Goal: Task Accomplishment & Management: Complete application form

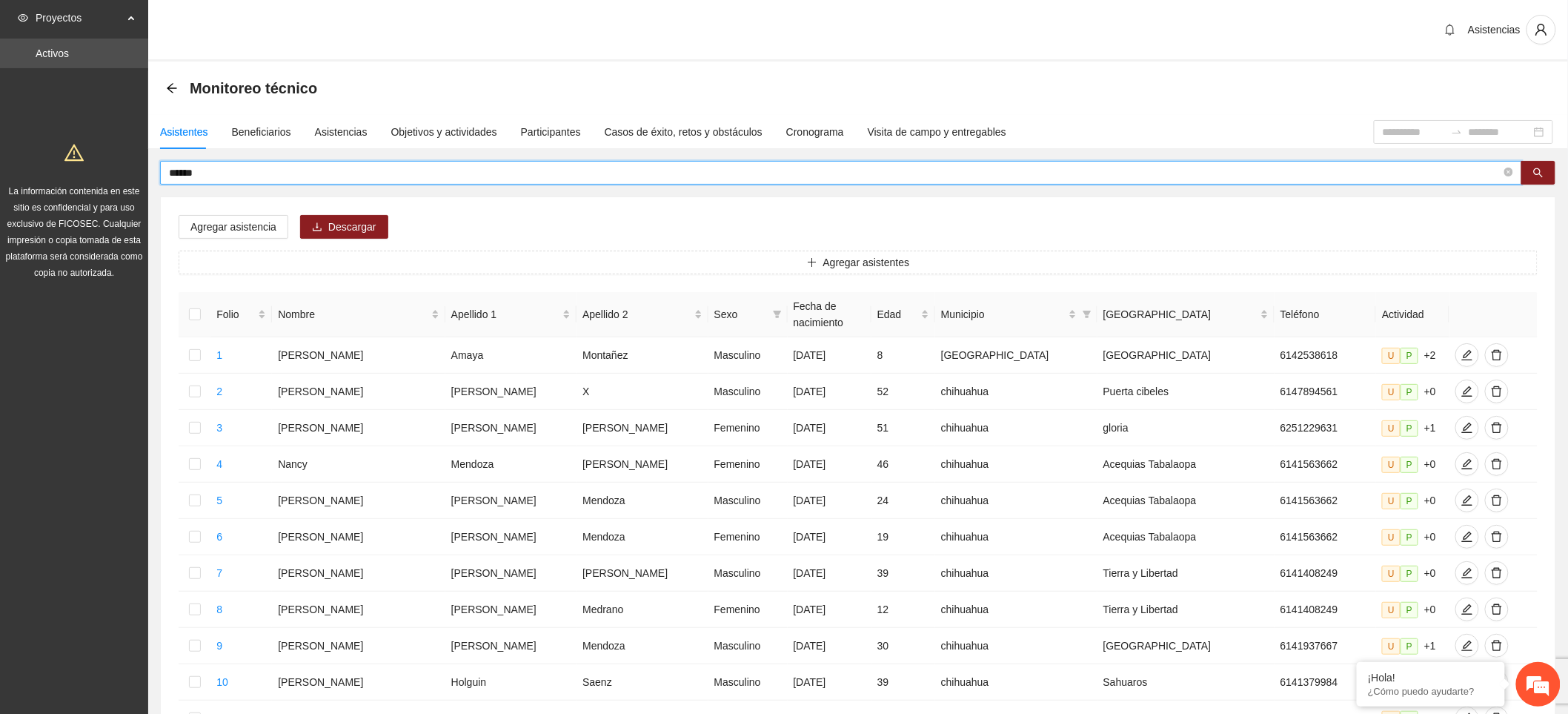
drag, startPoint x: 231, startPoint y: 178, endPoint x: 161, endPoint y: 164, distance: 71.4
click at [61, 181] on section "Proyectos Activos La información contenida en este sitio es confidencial y para…" at bounding box center [784, 615] width 1568 height 1231
click at [880, 264] on span "Agregar asistentes" at bounding box center [866, 262] width 87 height 16
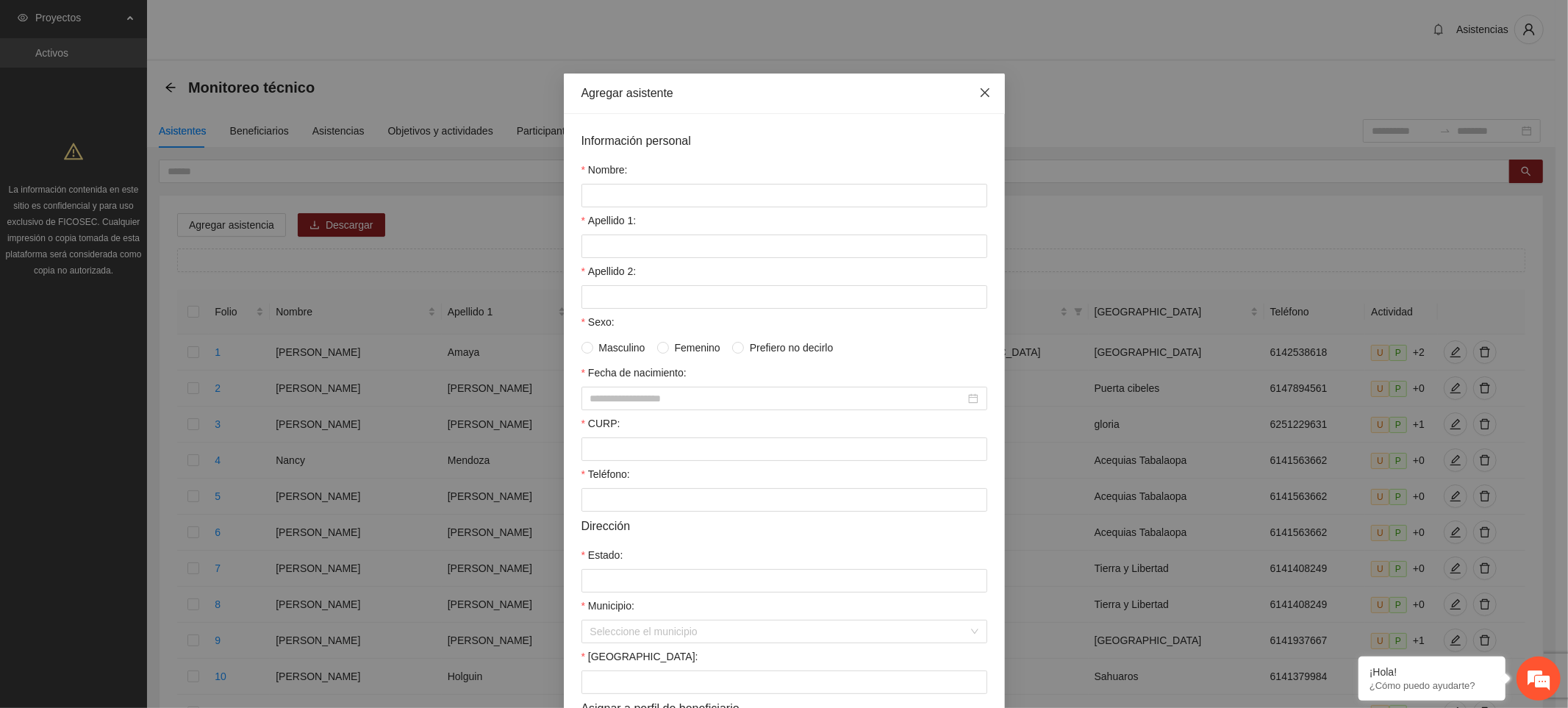
click at [987, 91] on span "Close" at bounding box center [985, 93] width 40 height 40
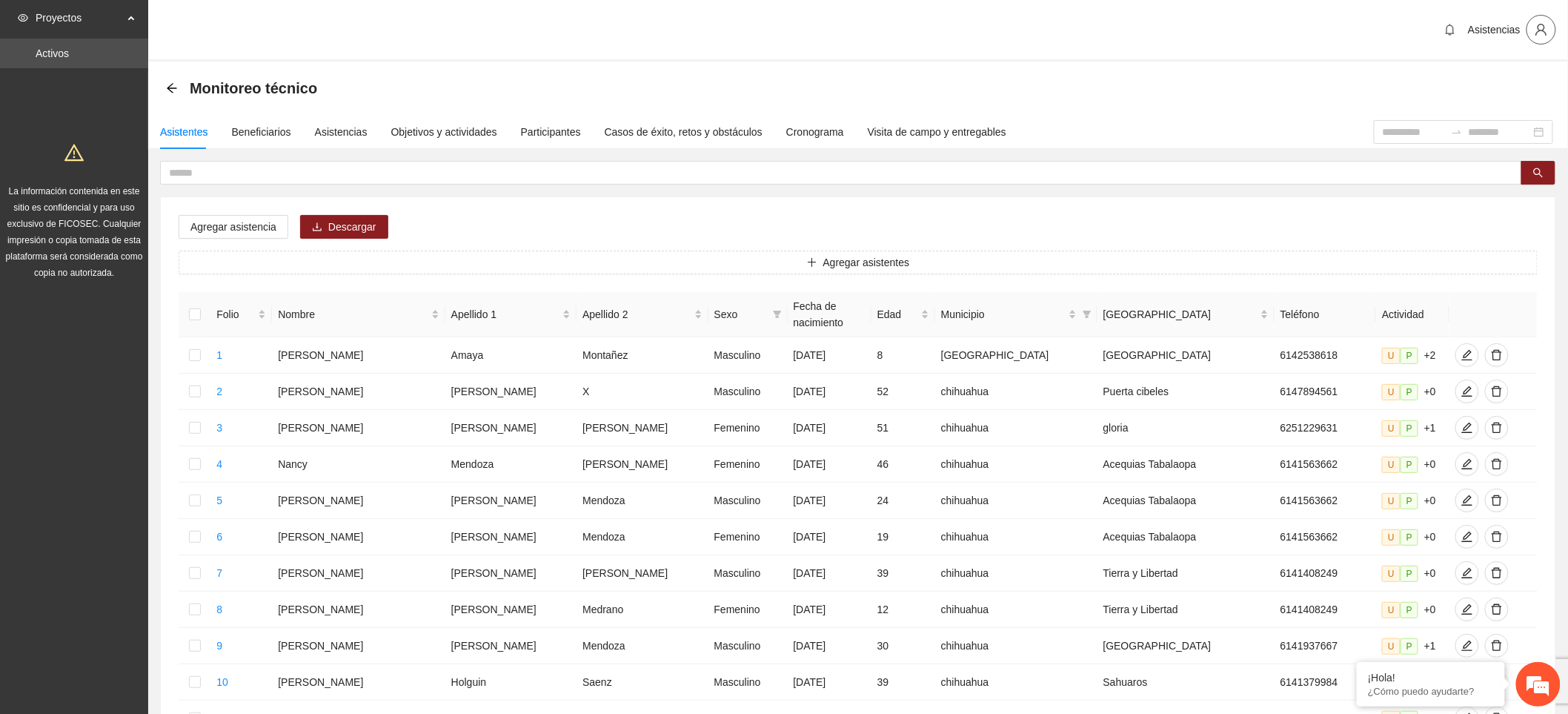
click at [1537, 31] on icon "user" at bounding box center [1541, 30] width 14 height 14
click at [1512, 84] on span "Cerrar sesión" at bounding box center [1503, 85] width 93 height 16
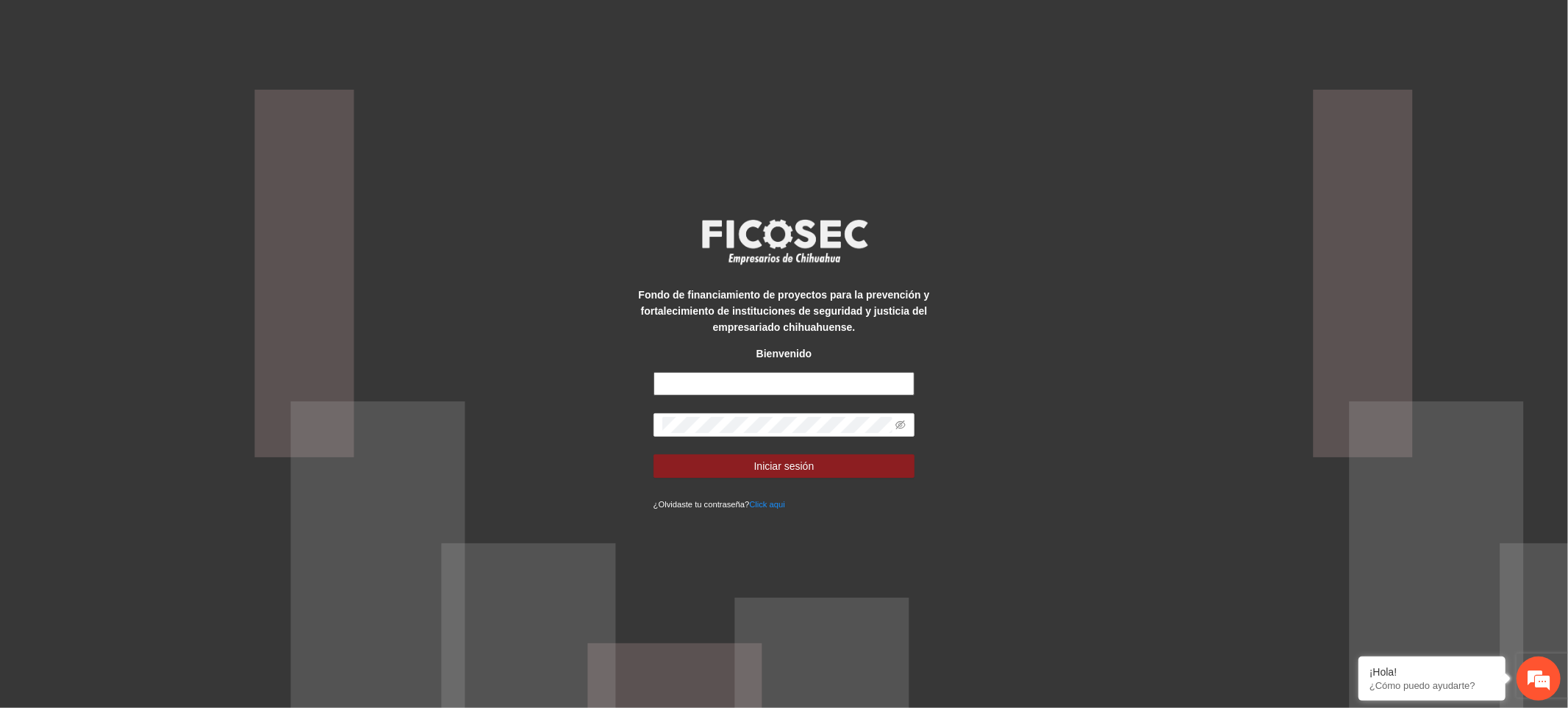
click at [713, 384] on input "text" at bounding box center [785, 383] width 262 height 23
type input "**********"
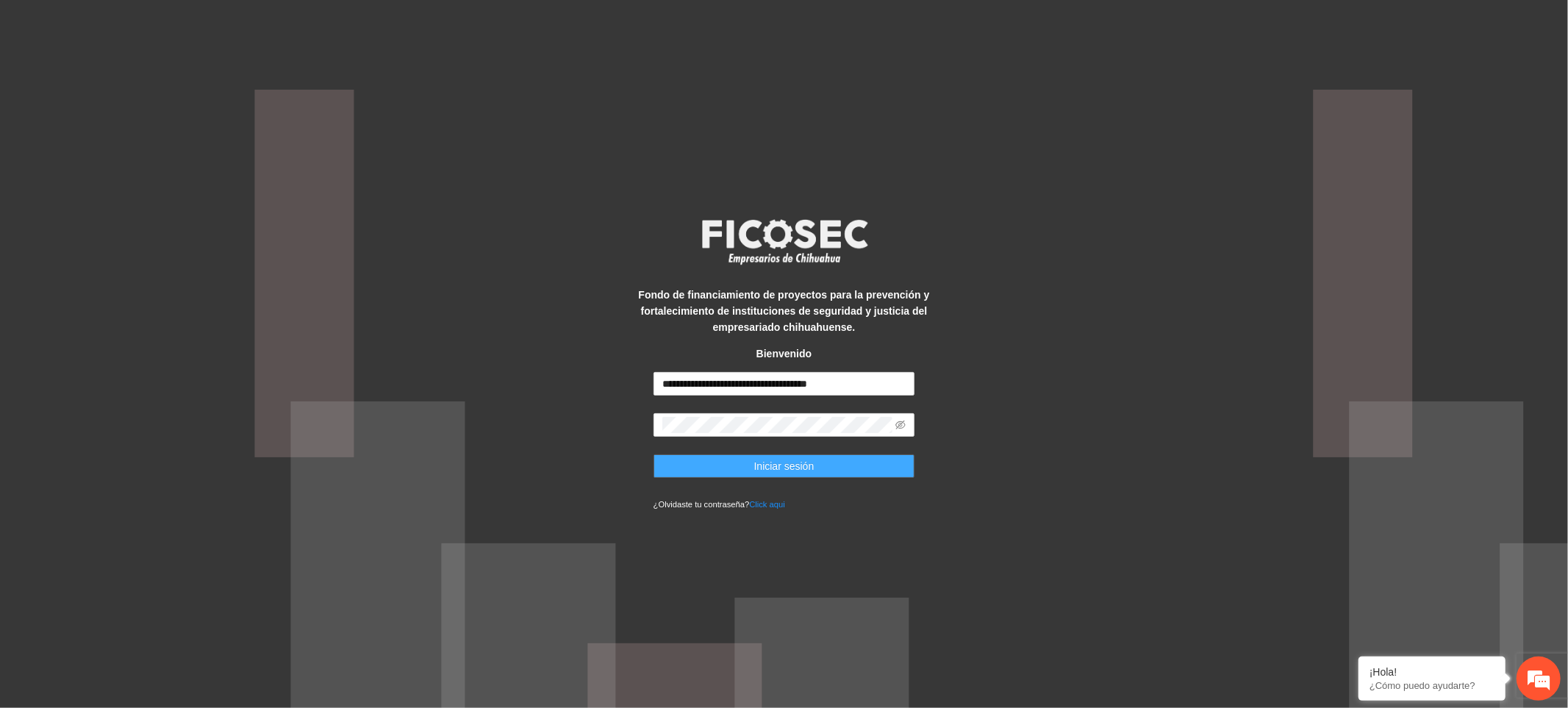
click at [682, 465] on button "Iniciar sesión" at bounding box center [785, 465] width 262 height 23
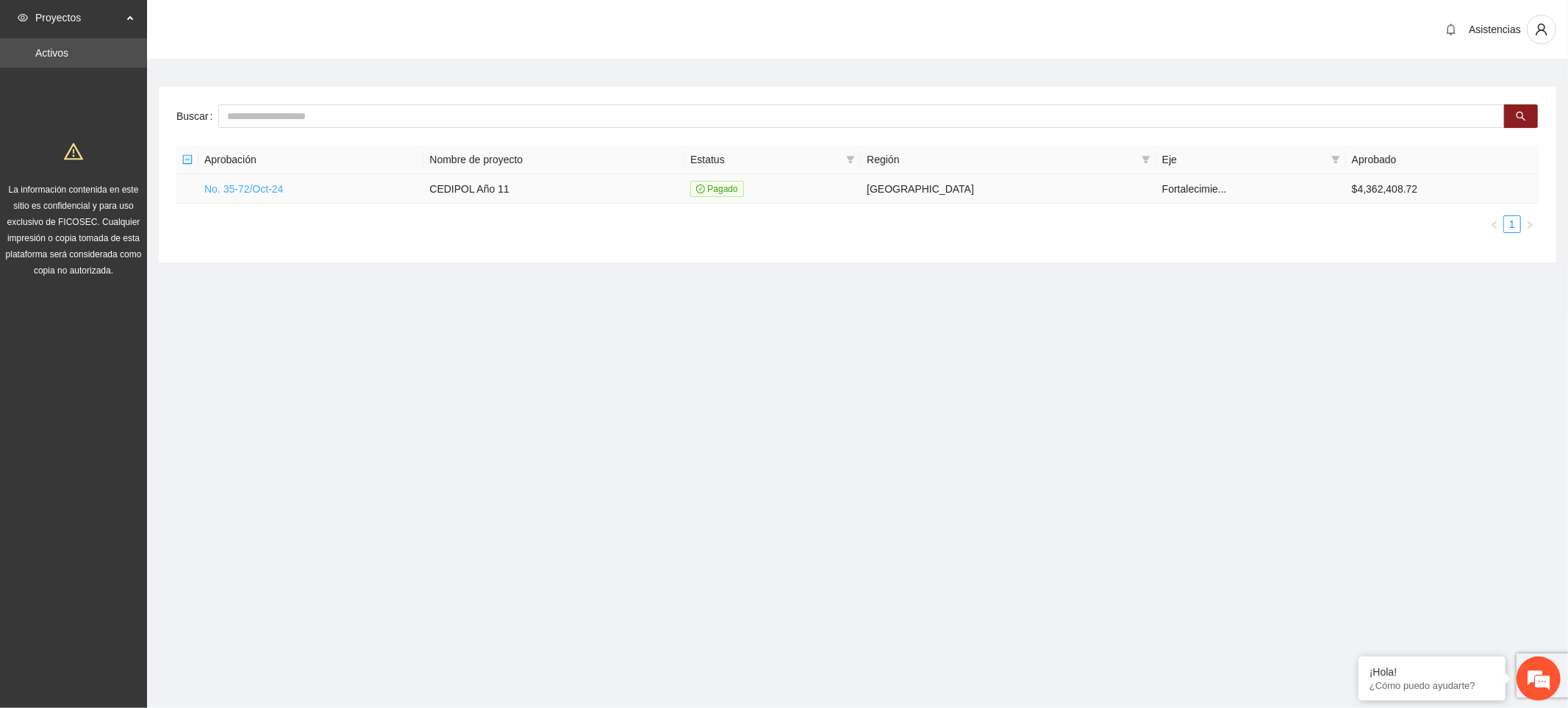
click at [258, 189] on link "No. 35-72/Oct-24" at bounding box center [244, 188] width 79 height 12
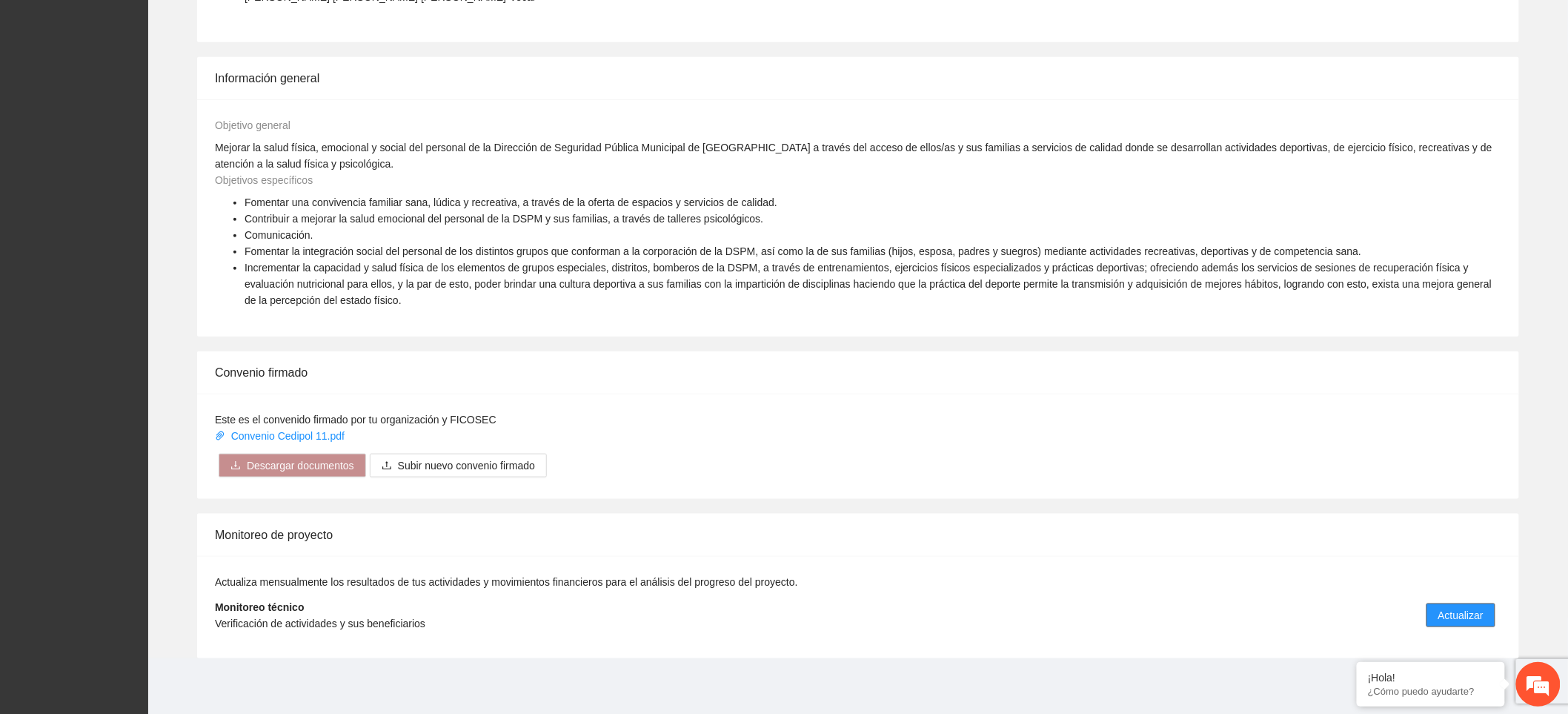
click at [1467, 617] on span "Actualizar" at bounding box center [1461, 615] width 45 height 16
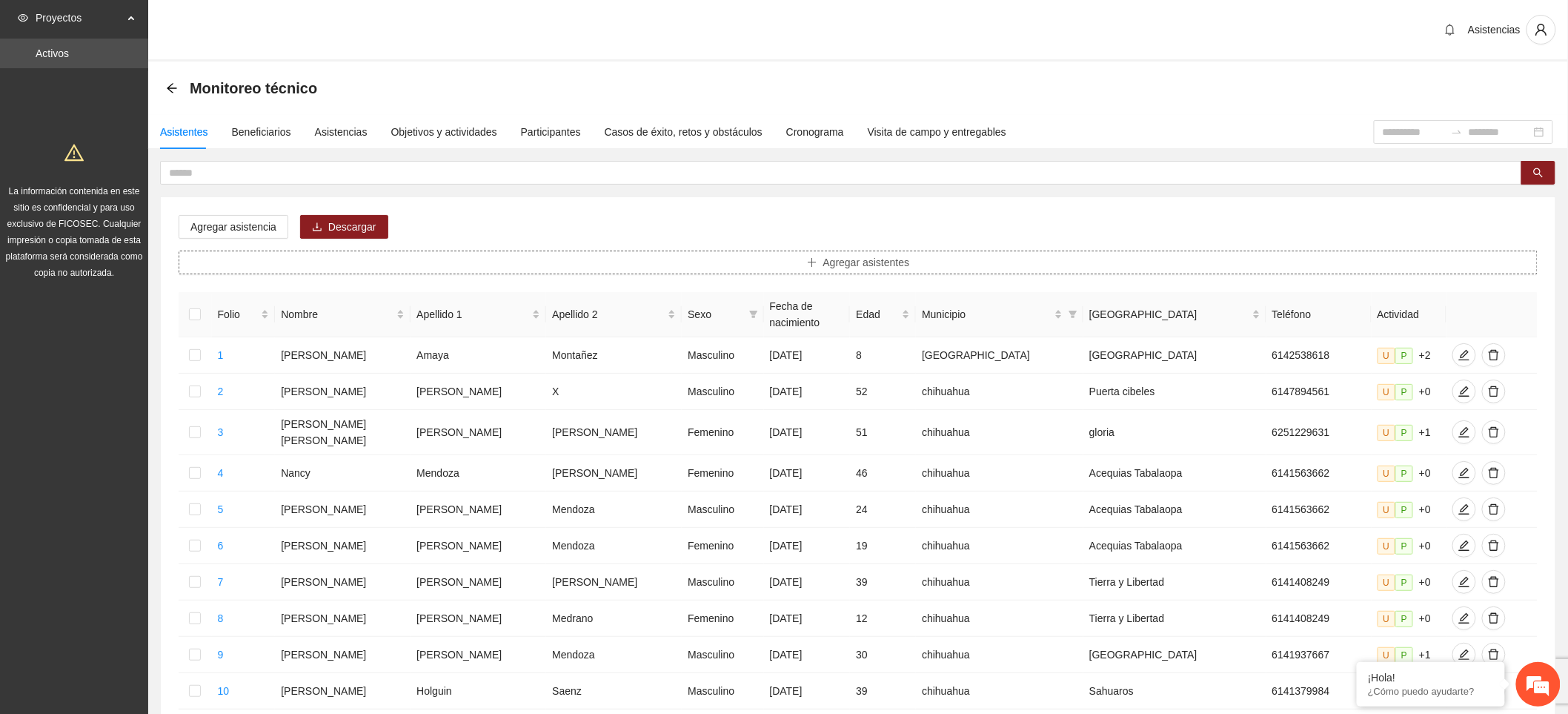
click at [869, 258] on span "Agregar asistentes" at bounding box center [866, 262] width 87 height 16
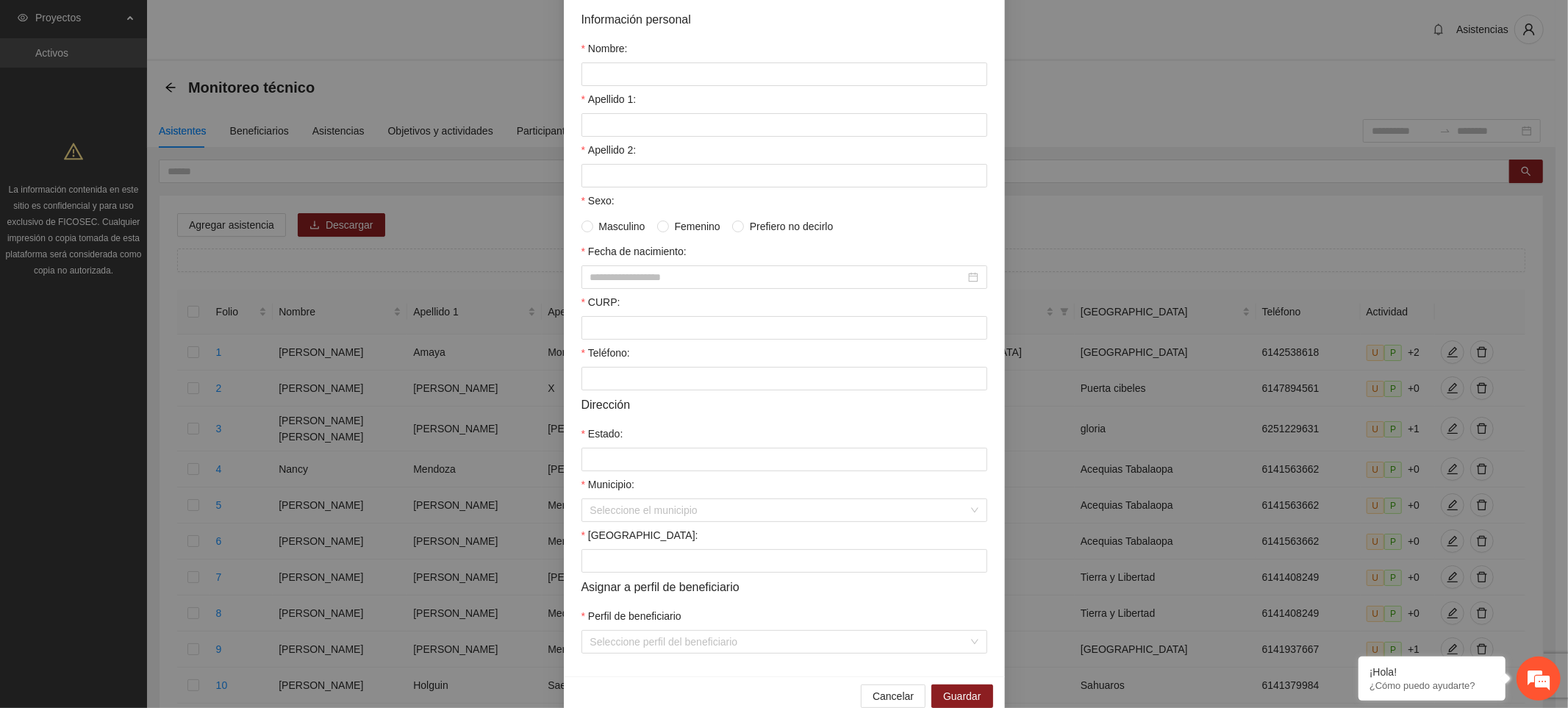
scroll to position [160, 0]
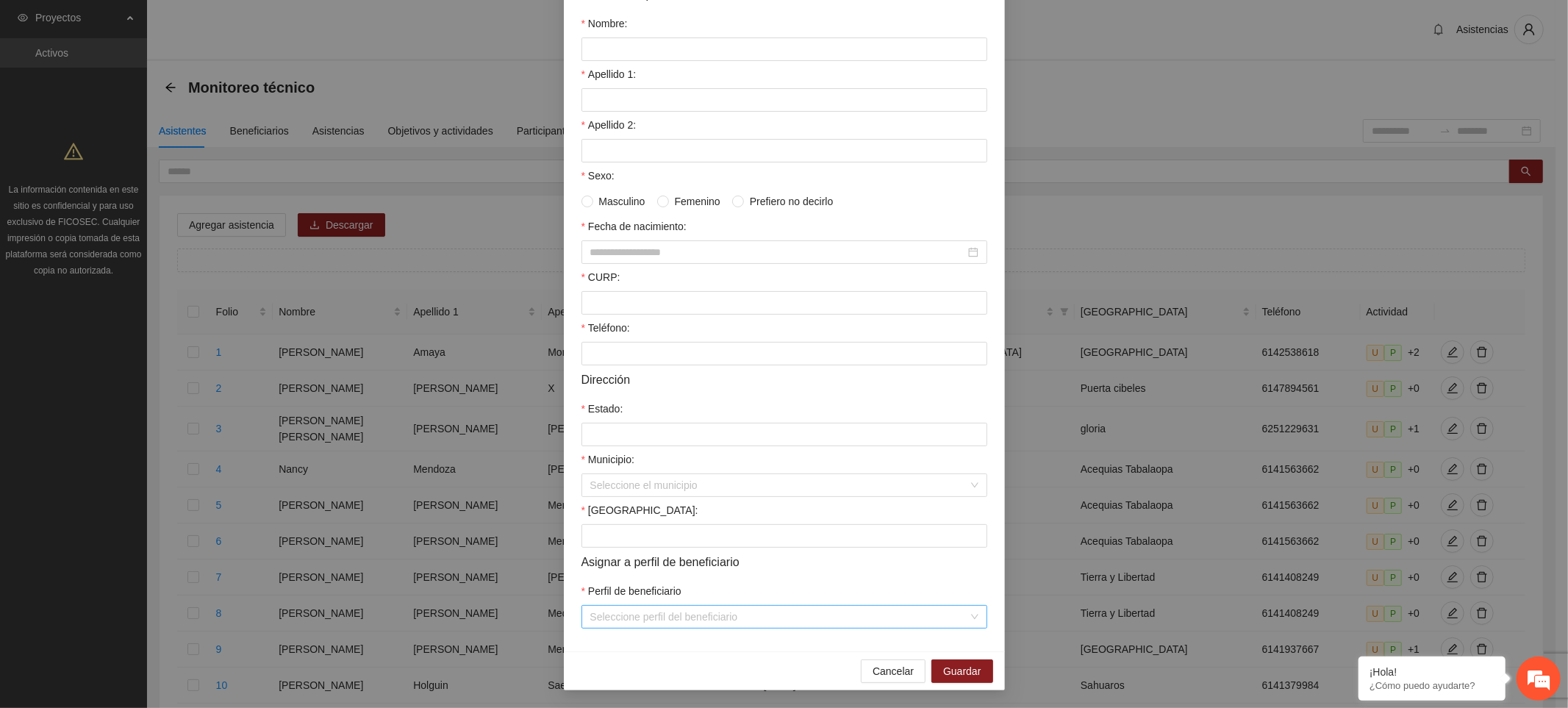
click at [631, 619] on input "Perfil de beneficiario" at bounding box center [779, 617] width 378 height 22
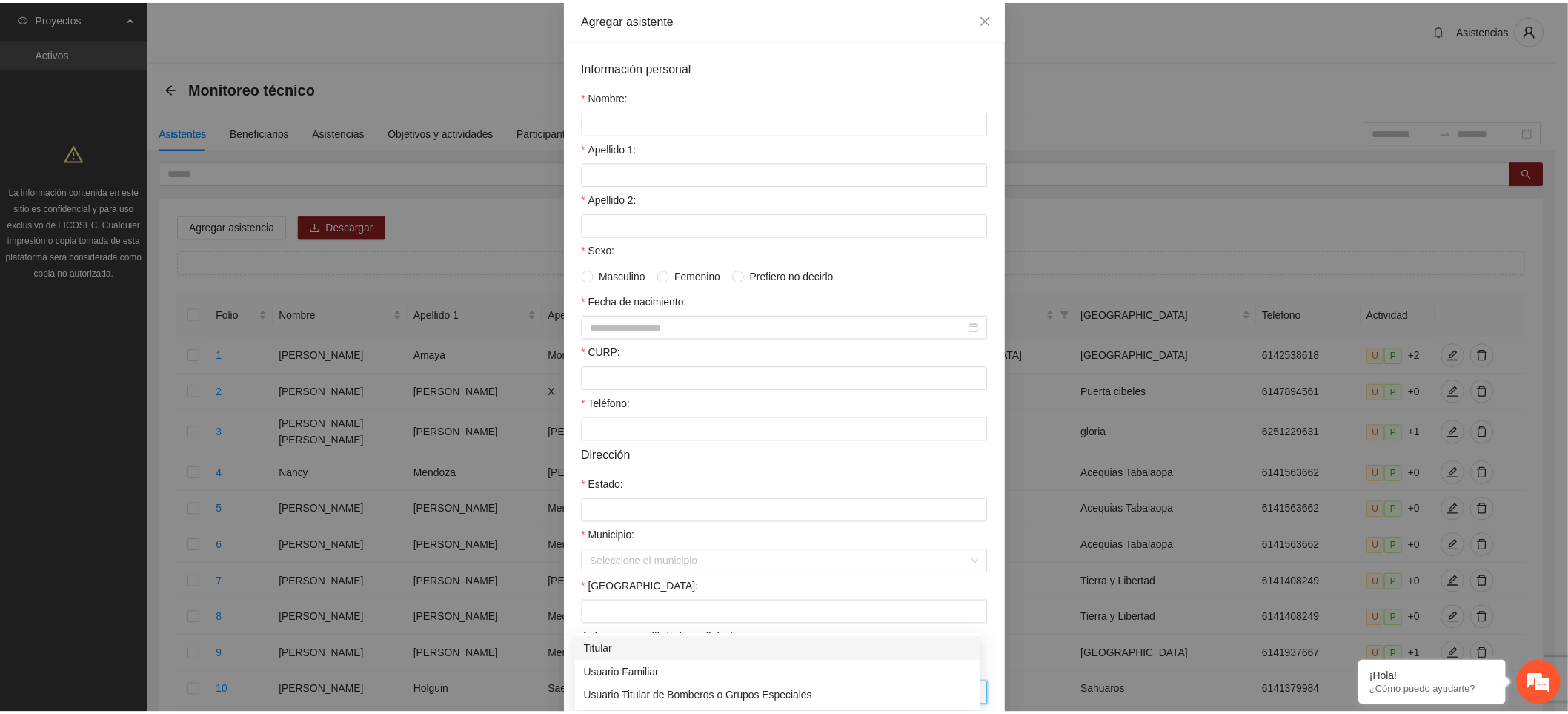
scroll to position [0, 0]
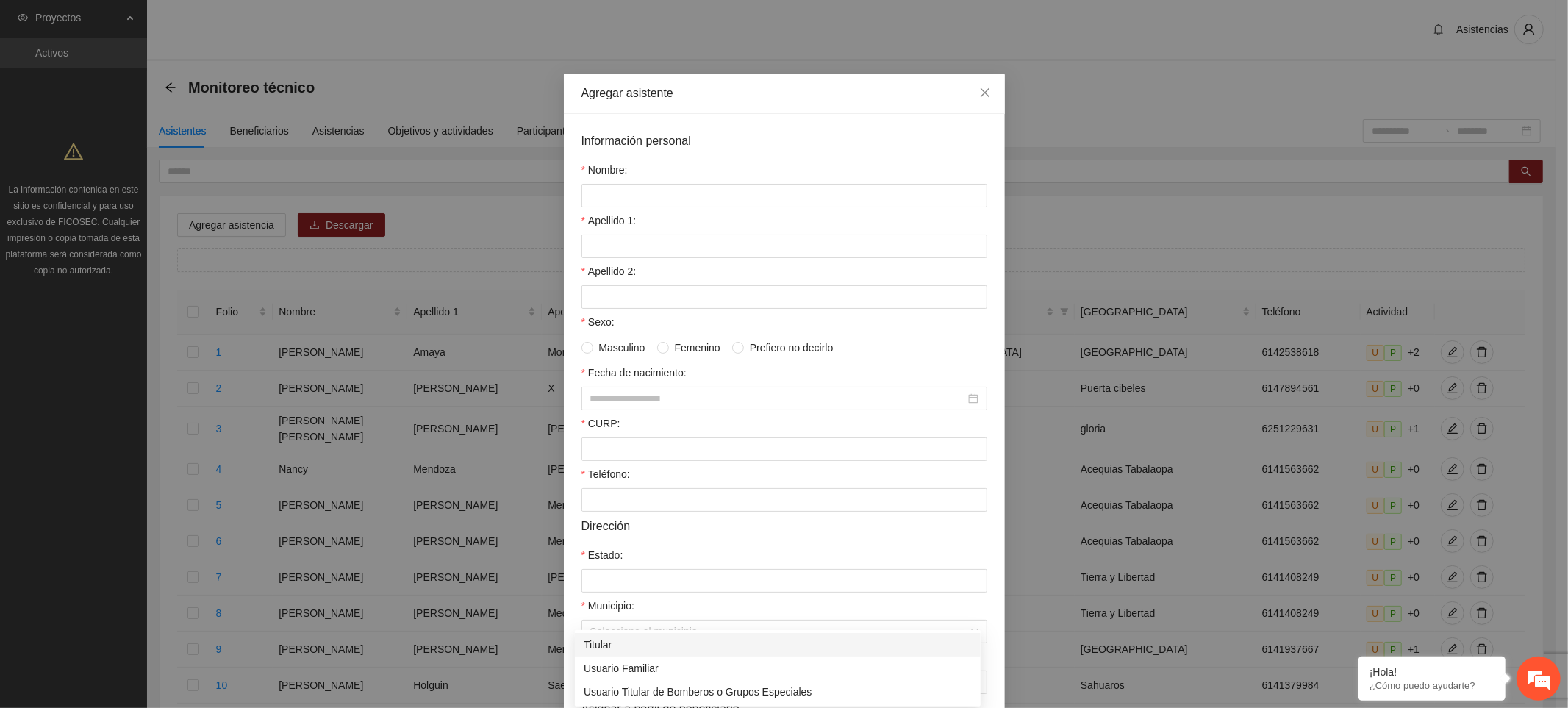
click at [402, 78] on div "Agregar asistente Información personal Nombre: Apellido 1: Apellido 2: Sexo: Ma…" at bounding box center [784, 354] width 1568 height 708
click at [986, 97] on span "Close" at bounding box center [985, 93] width 40 height 40
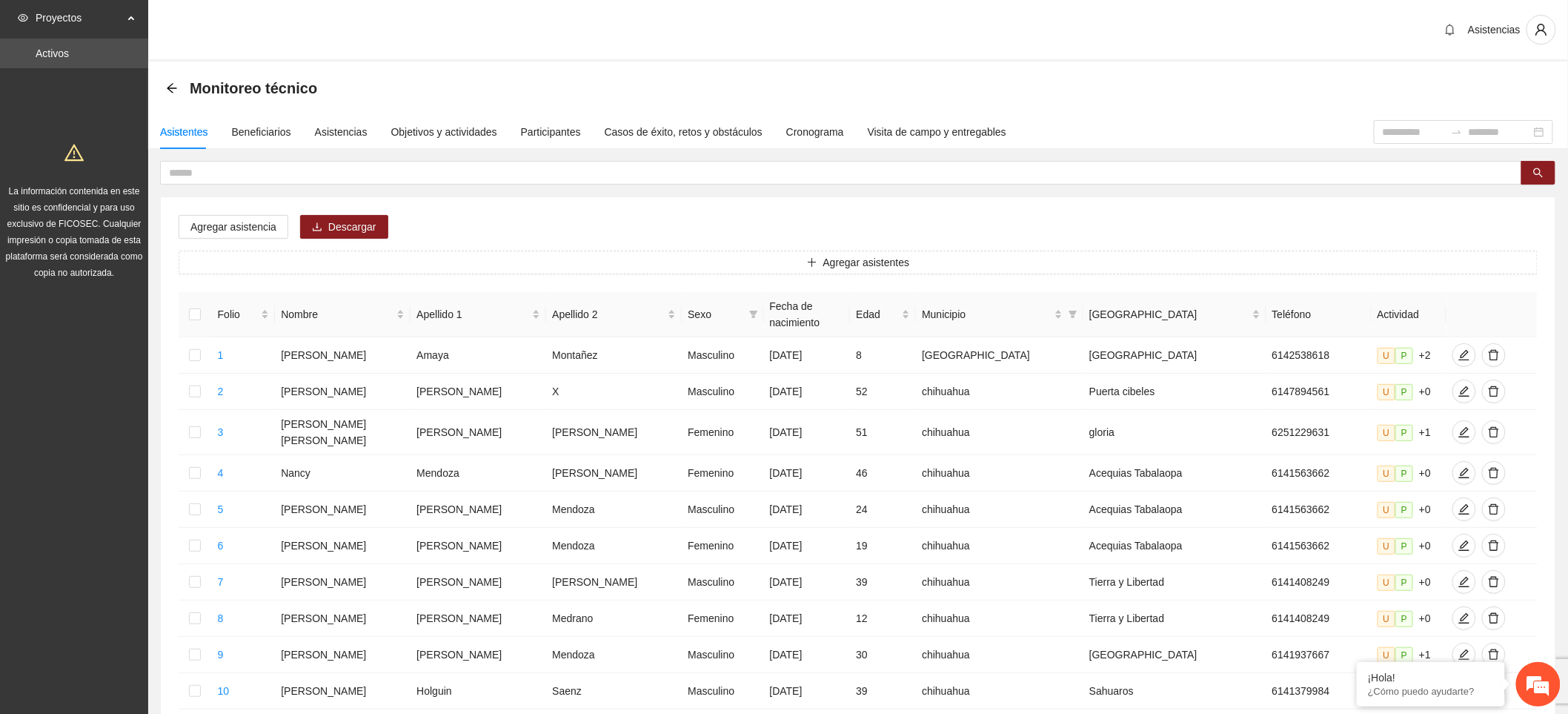
click at [674, 79] on div "Monitoreo técnico" at bounding box center [858, 88] width 1384 height 30
click at [241, 174] on input "text" at bounding box center [835, 172] width 1332 height 16
click at [211, 174] on input "text" at bounding box center [835, 172] width 1332 height 16
click at [1531, 167] on button "button" at bounding box center [1538, 172] width 34 height 23
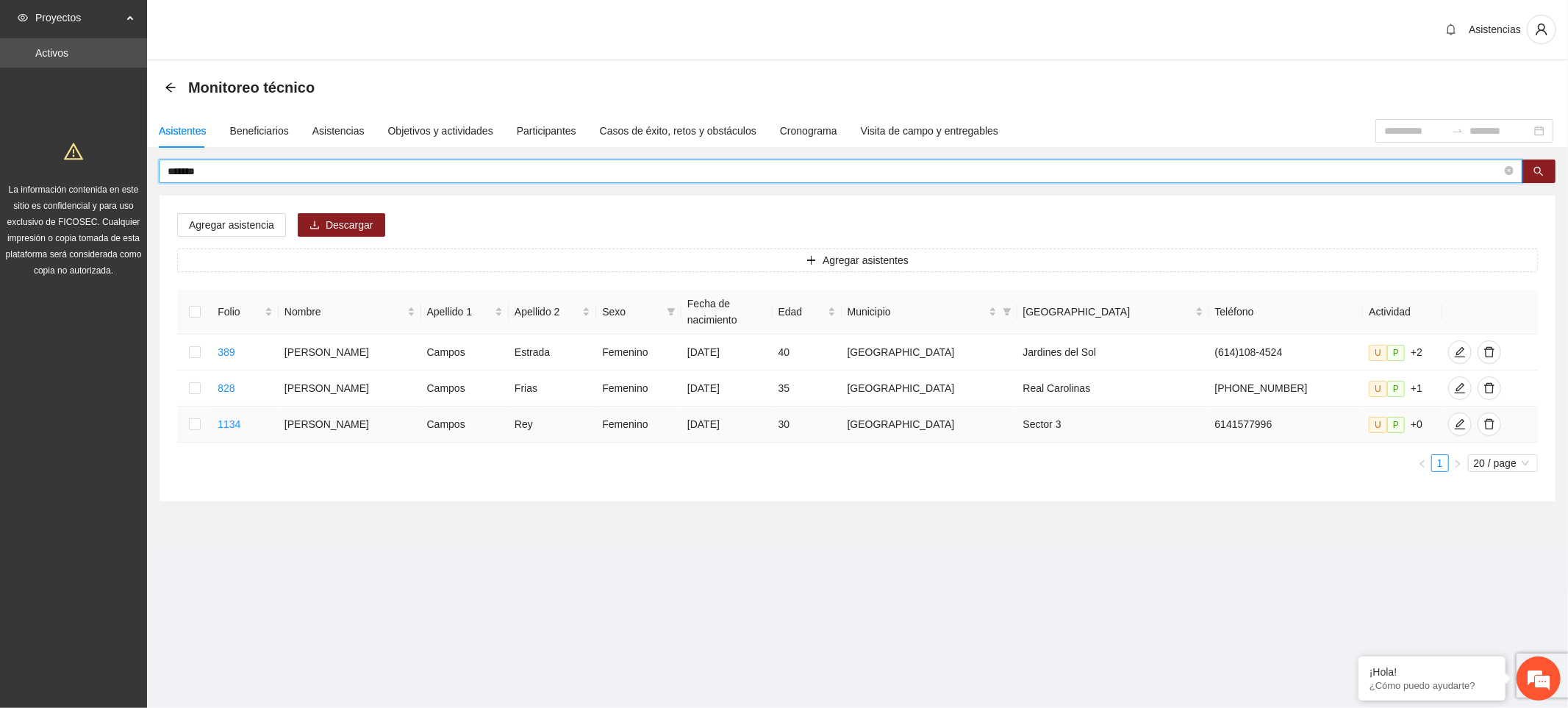
type input "******"
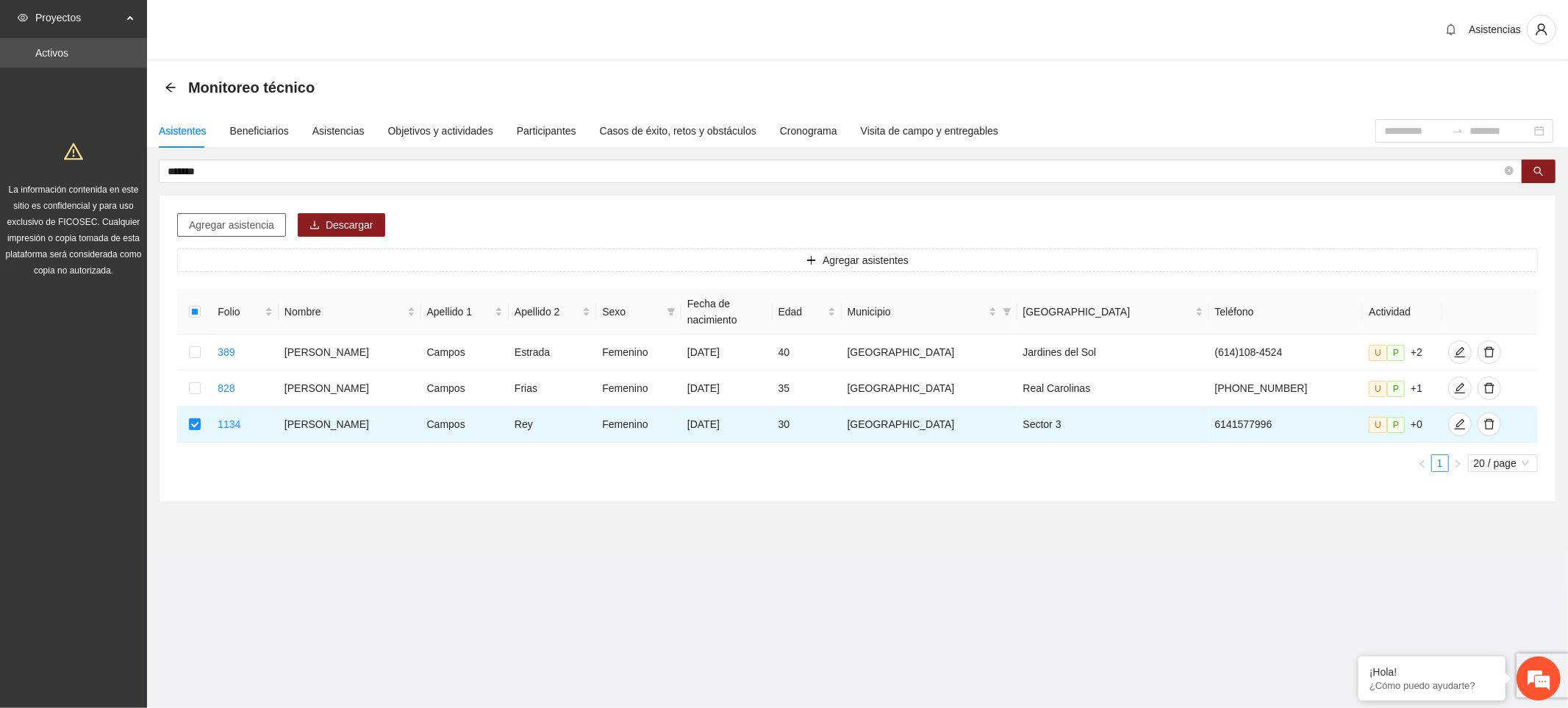
click at [251, 227] on span "Agregar asistencia" at bounding box center [232, 225] width 85 height 16
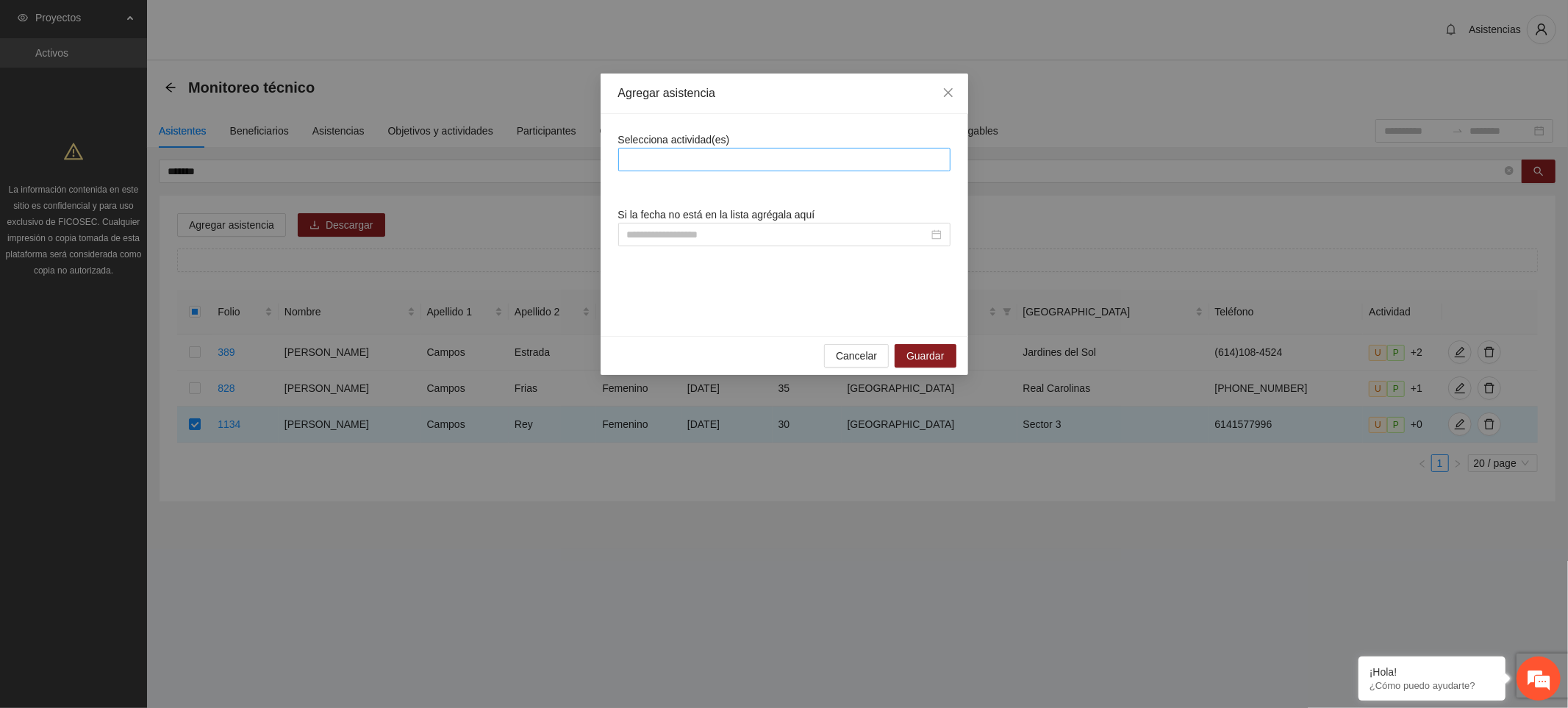
click at [667, 153] on div at bounding box center [784, 160] width 325 height 18
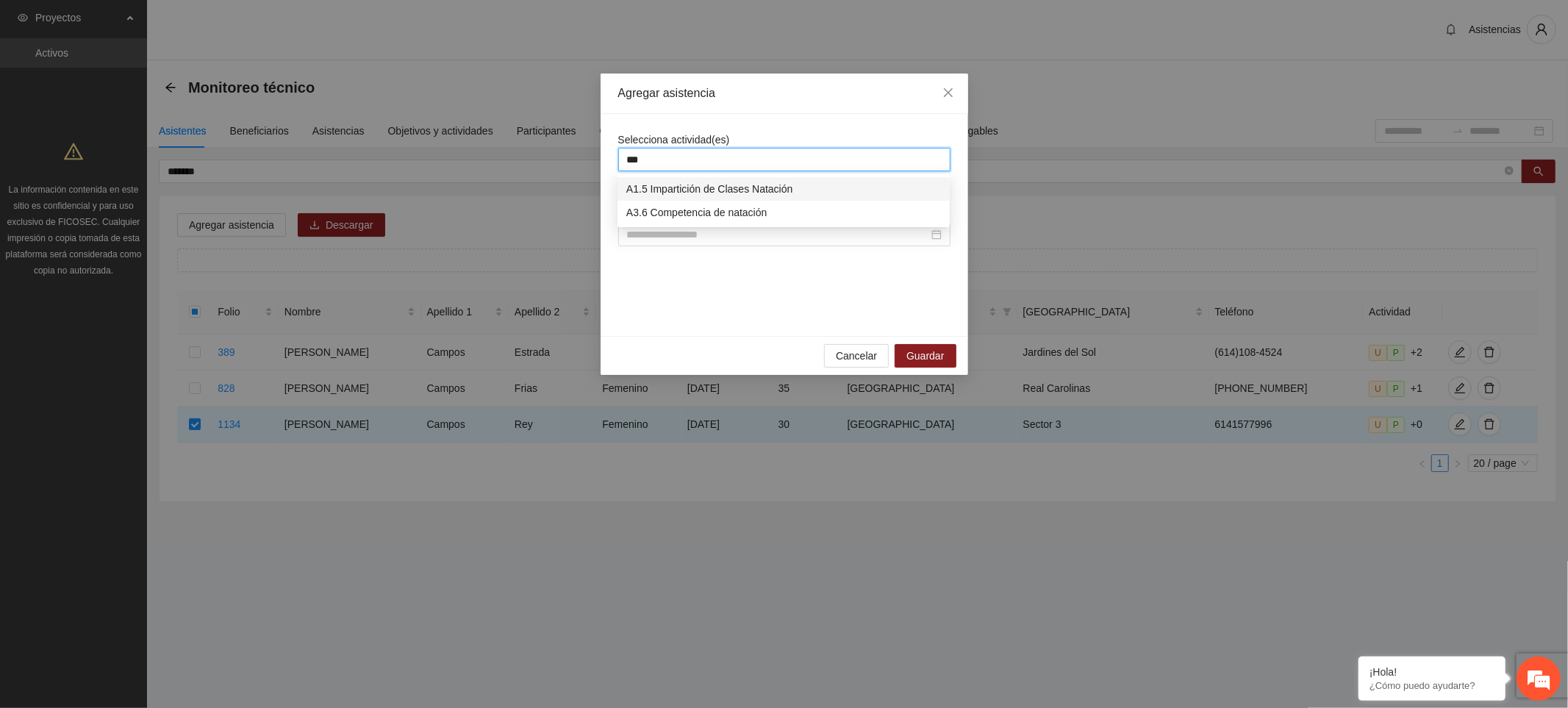
type input "****"
drag, startPoint x: 767, startPoint y: 185, endPoint x: 794, endPoint y: 109, distance: 80.7
click at [767, 185] on div "A1.5 Impartición de Clases Natación" at bounding box center [784, 189] width 315 height 16
click at [794, 109] on div "Agregar asistencia" at bounding box center [784, 93] width 367 height 41
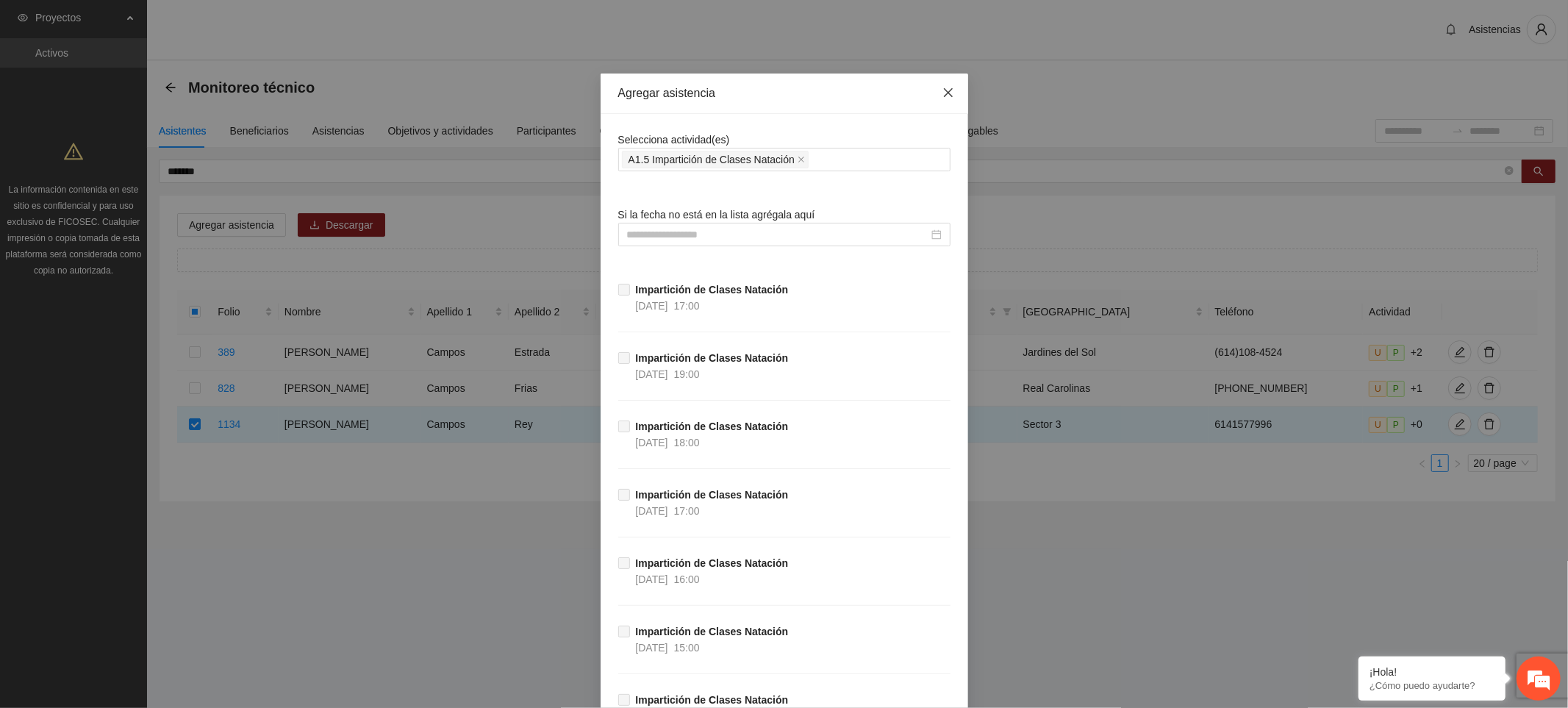
click at [943, 89] on icon "close" at bounding box center [948, 93] width 12 height 12
